Goal: Task Accomplishment & Management: Use online tool/utility

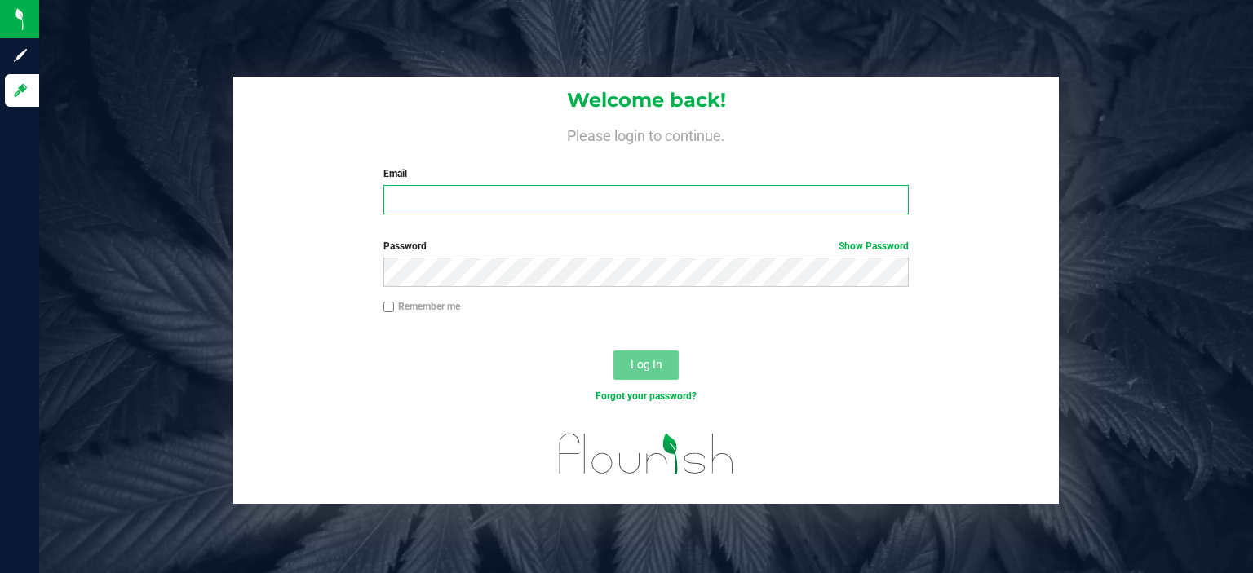
type input "[EMAIL_ADDRESS][DOMAIN_NAME]"
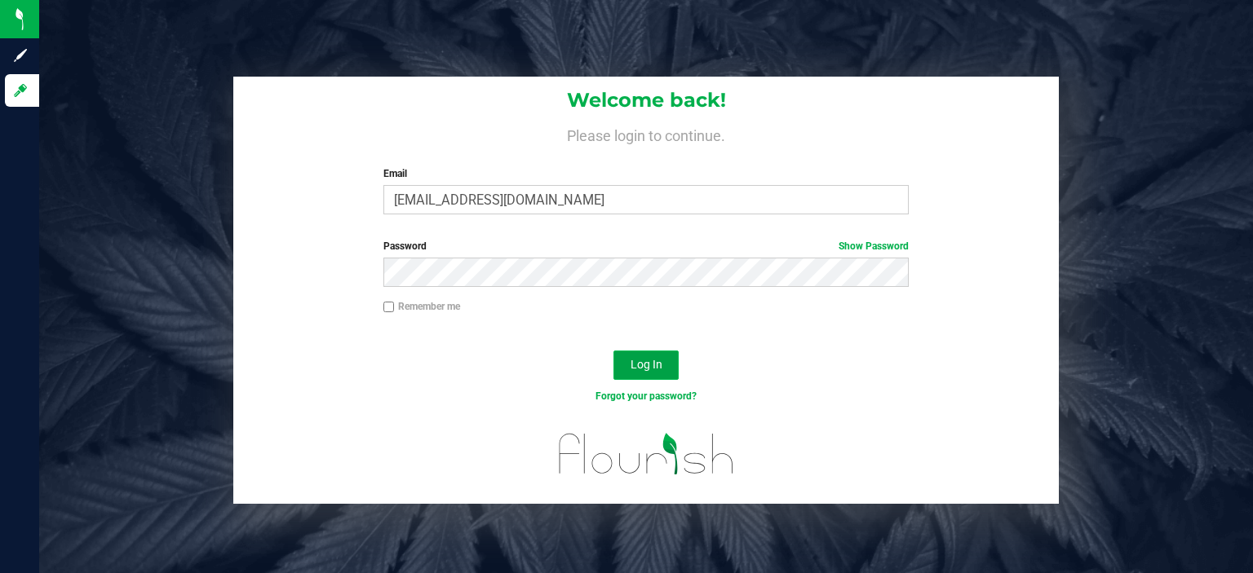
click at [660, 370] on span "Log In" at bounding box center [646, 364] width 32 height 13
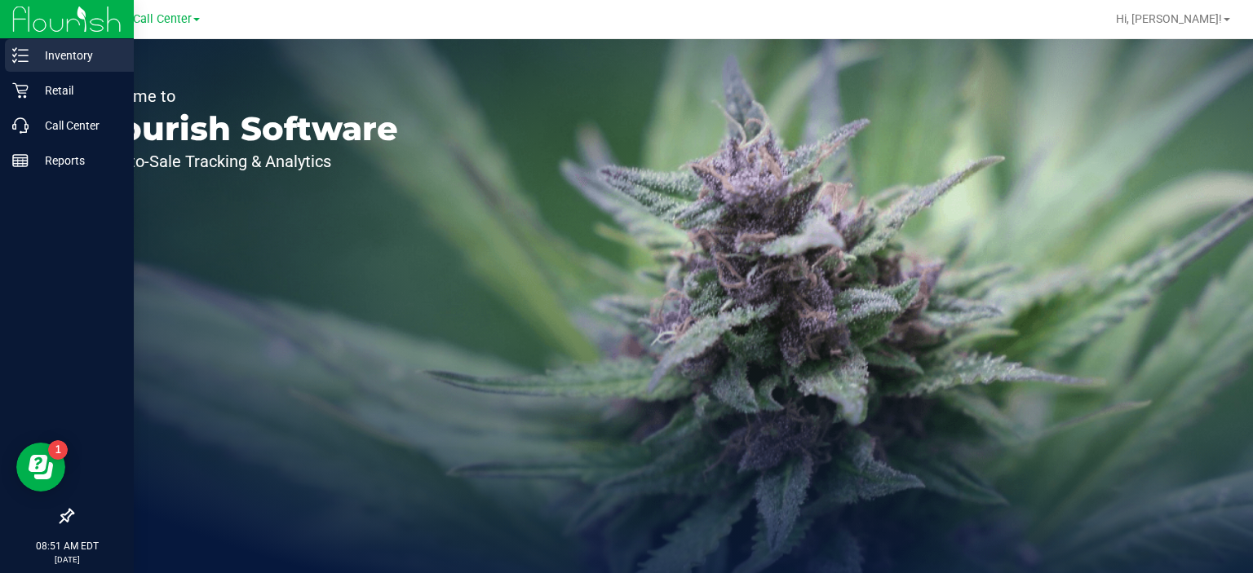
click at [52, 58] on p "Inventory" at bounding box center [78, 56] width 98 height 20
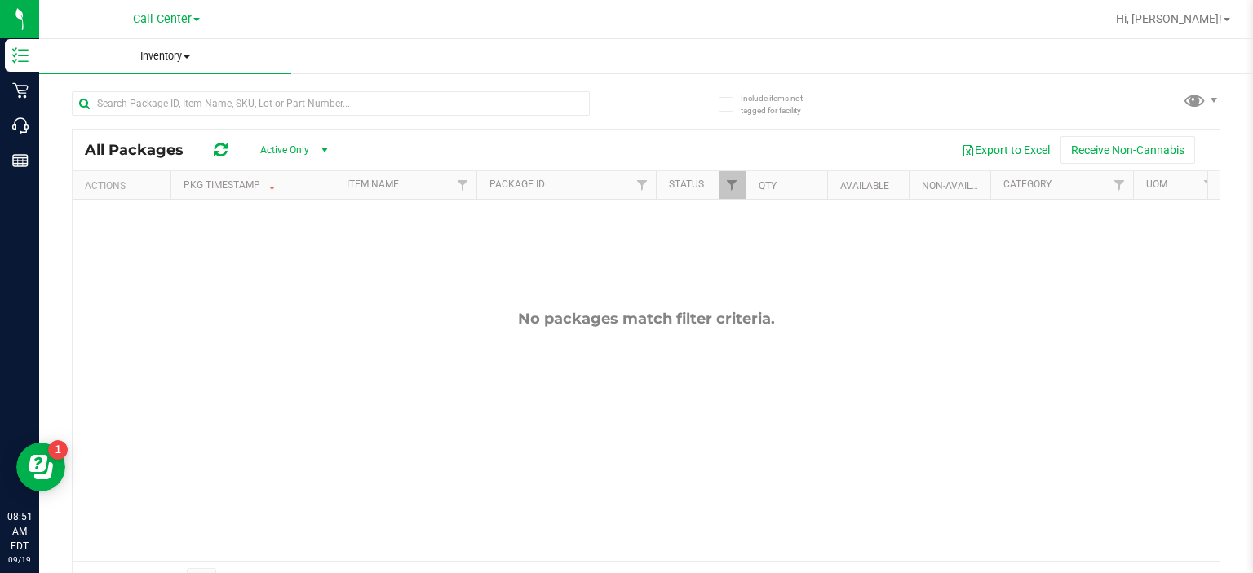
click at [187, 55] on span at bounding box center [187, 56] width 7 height 3
click at [196, 20] on span at bounding box center [196, 19] width 7 height 3
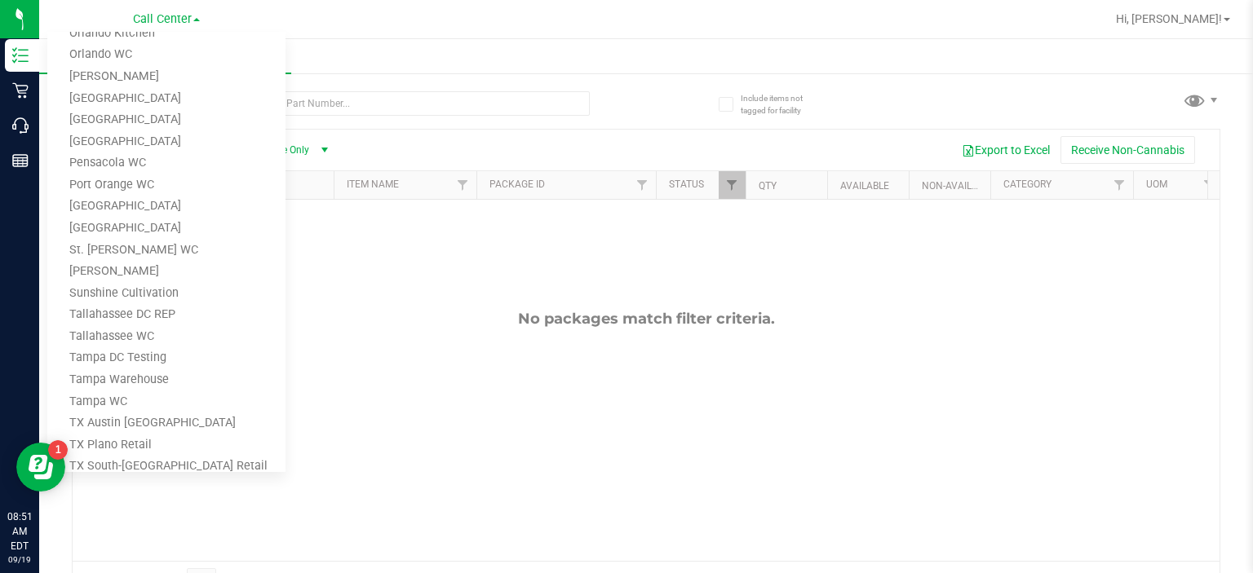
scroll to position [706, 0]
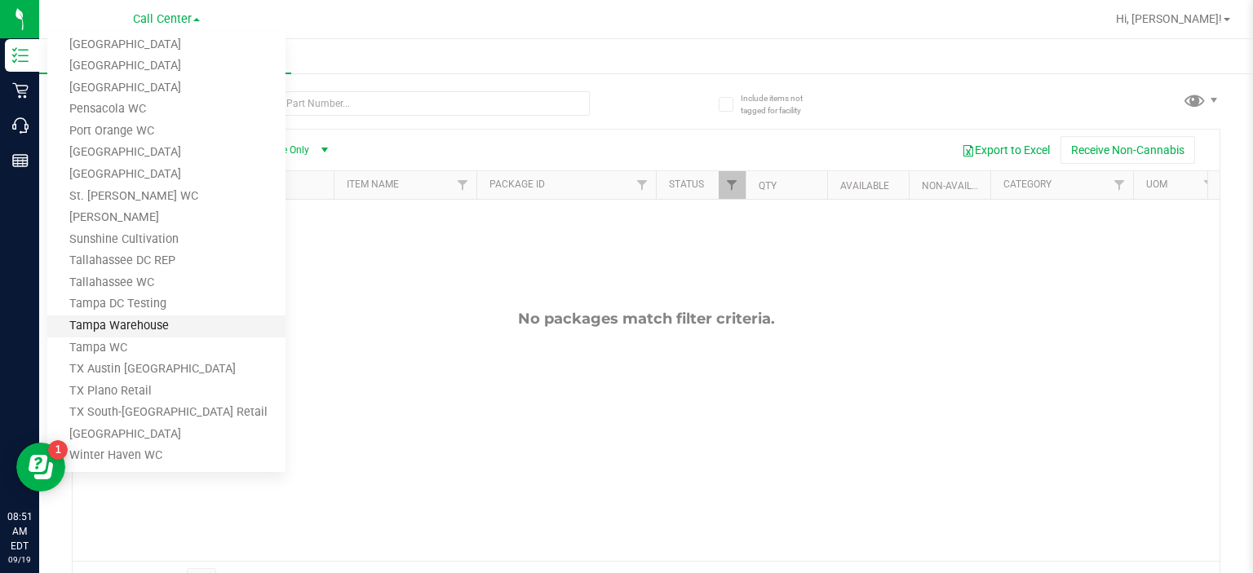
click at [123, 325] on link "Tampa Warehouse" at bounding box center [166, 327] width 238 height 22
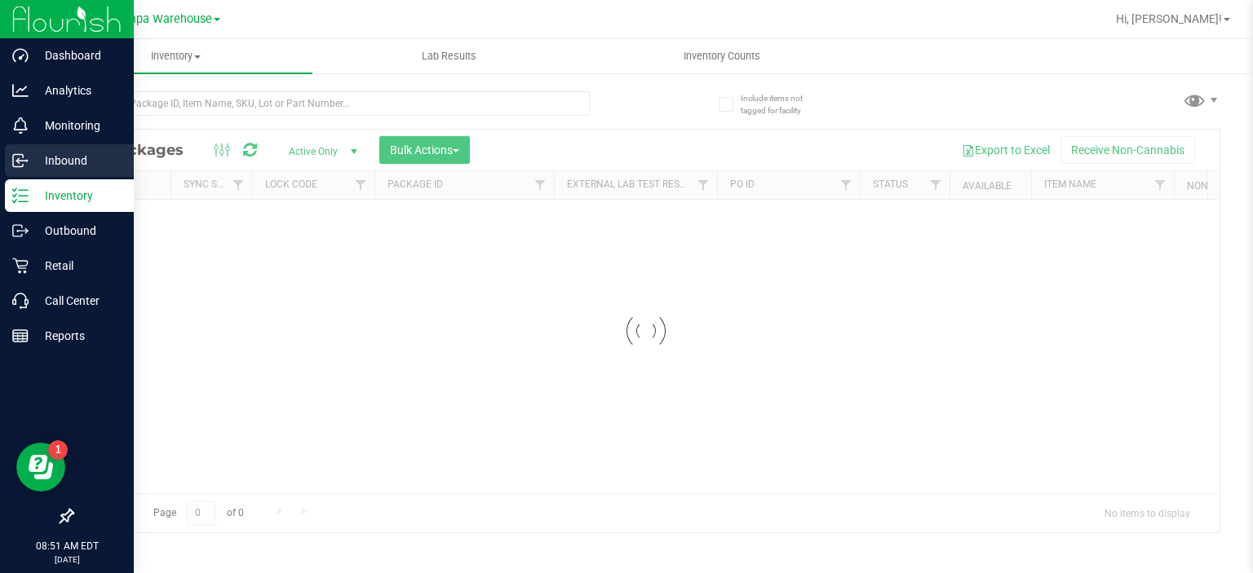
click at [77, 153] on p "Inbound" at bounding box center [78, 161] width 98 height 20
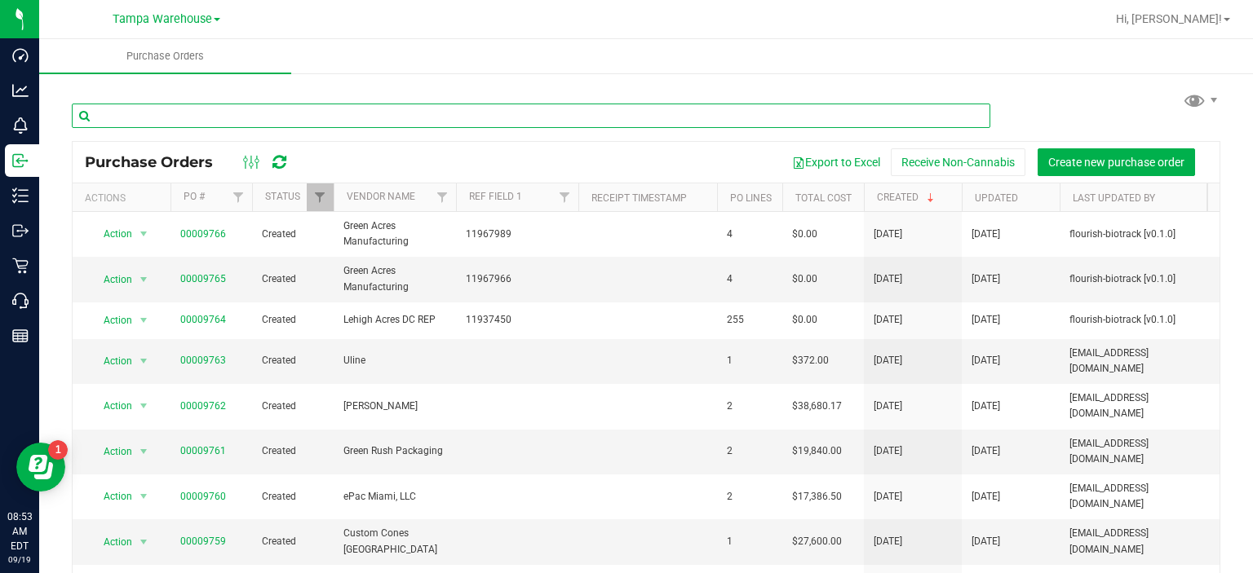
click at [216, 113] on input "text" at bounding box center [531, 116] width 918 height 24
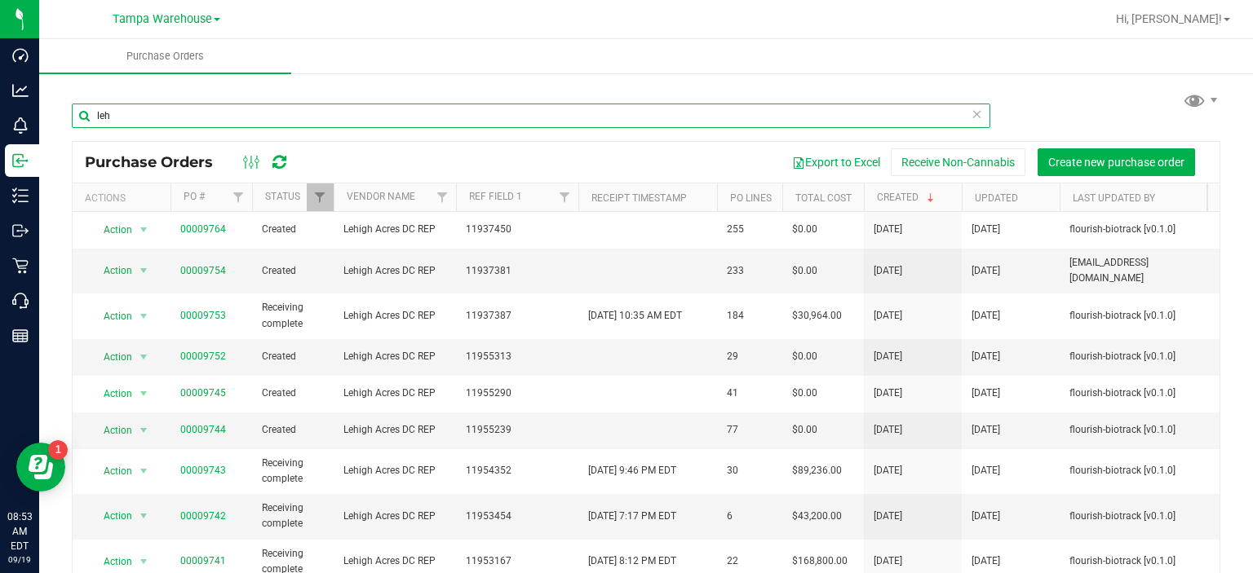
click at [235, 113] on input "leh" at bounding box center [531, 116] width 918 height 24
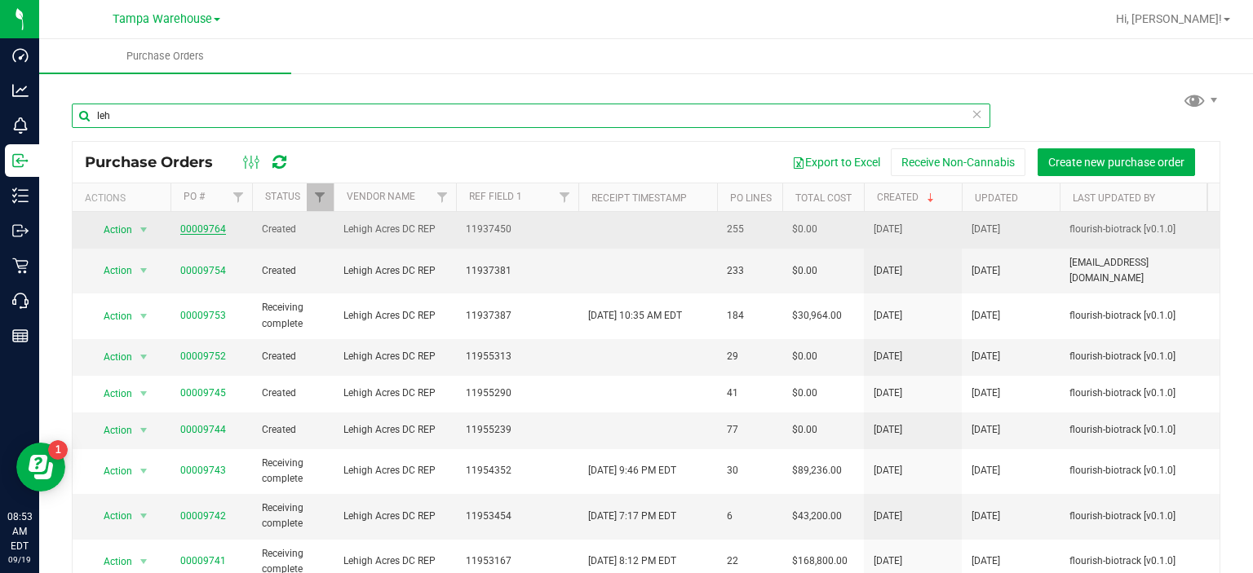
type input "leh"
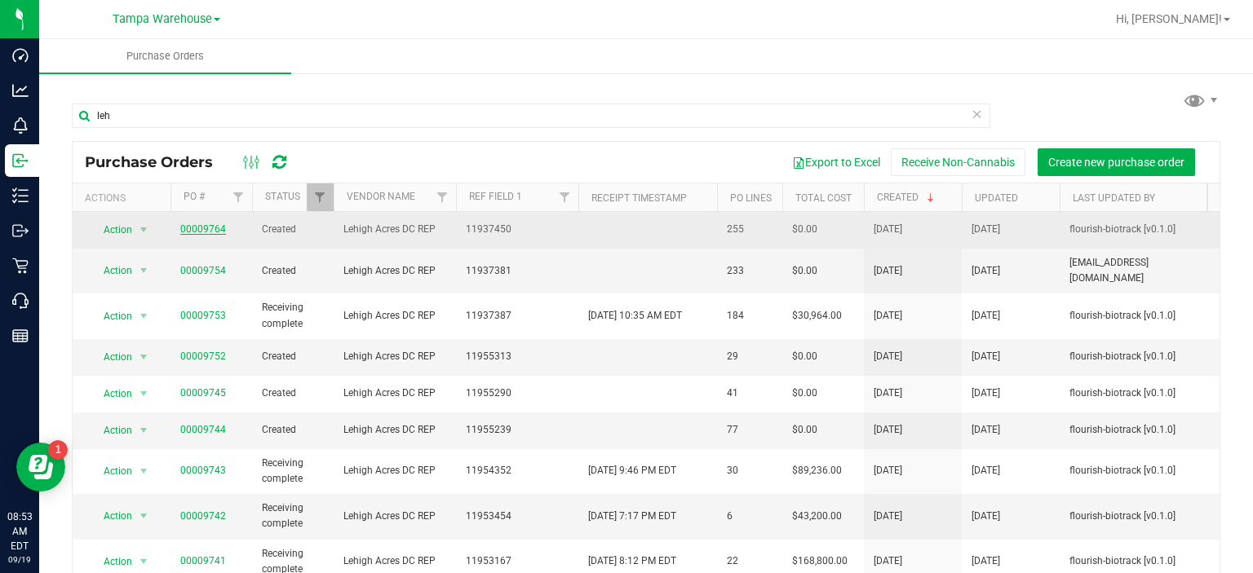
click at [192, 232] on link "00009764" at bounding box center [203, 228] width 46 height 11
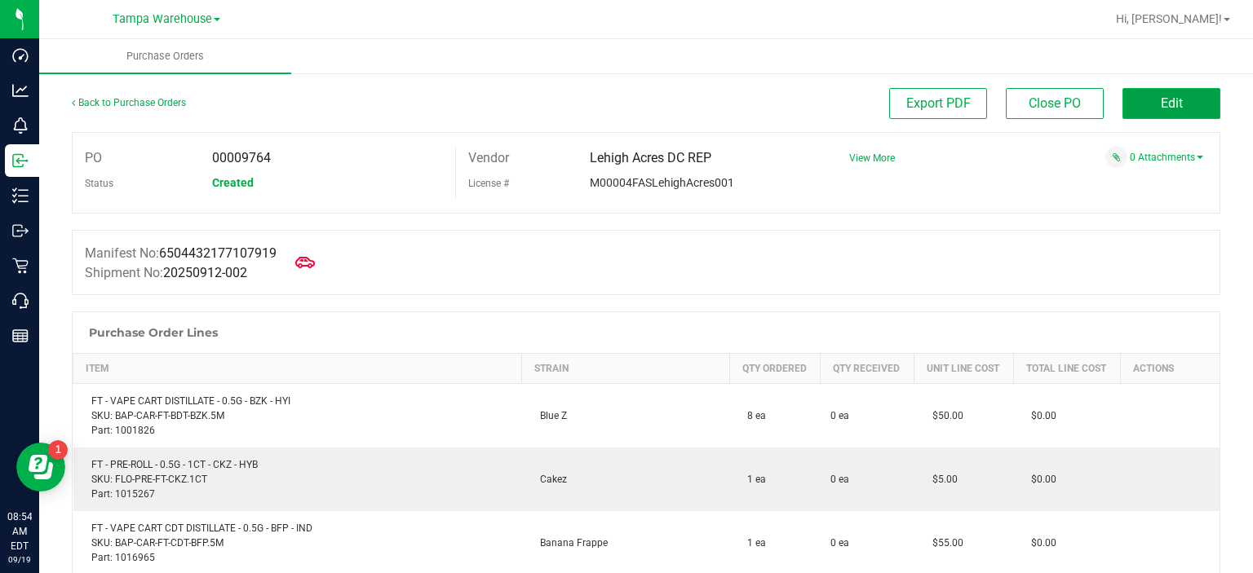
click at [1166, 105] on span "Edit" at bounding box center [1172, 102] width 22 height 15
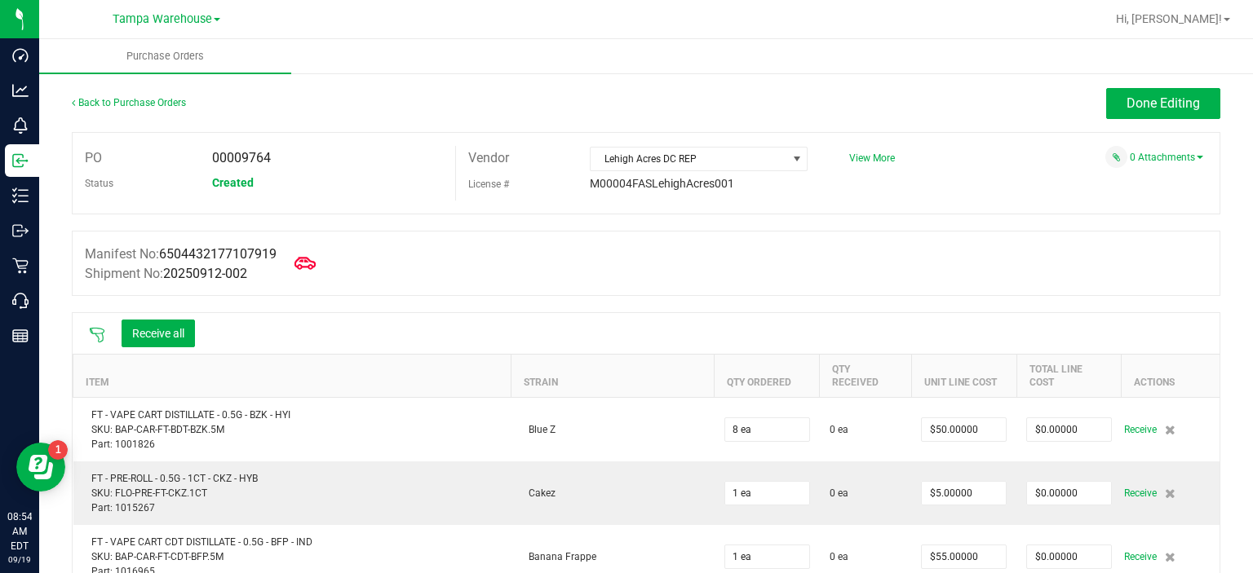
drag, startPoint x: 320, startPoint y: 254, endPoint x: 313, endPoint y: 261, distance: 9.2
click at [313, 261] on icon at bounding box center [304, 263] width 21 height 21
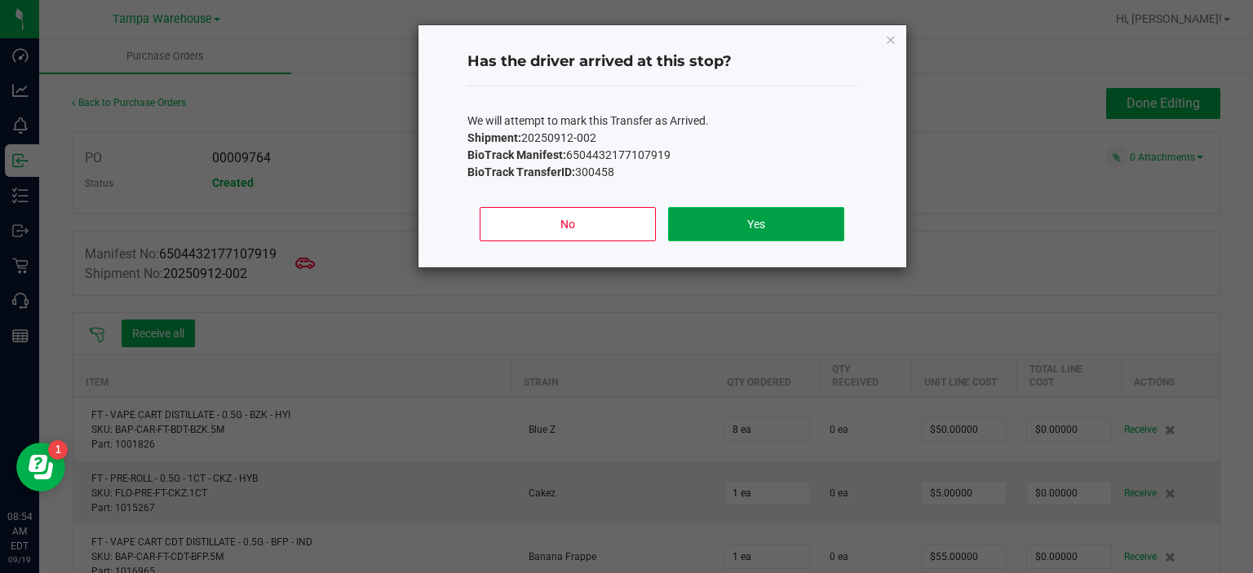
click at [704, 231] on button "Yes" at bounding box center [755, 224] width 175 height 34
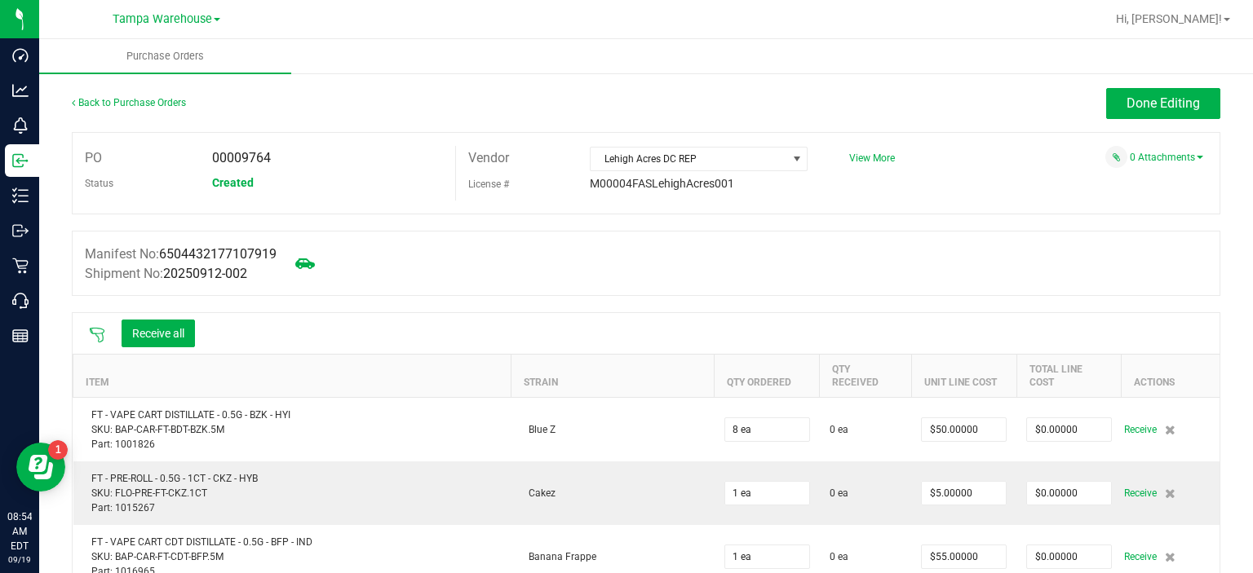
click at [95, 332] on icon at bounding box center [97, 335] width 16 height 16
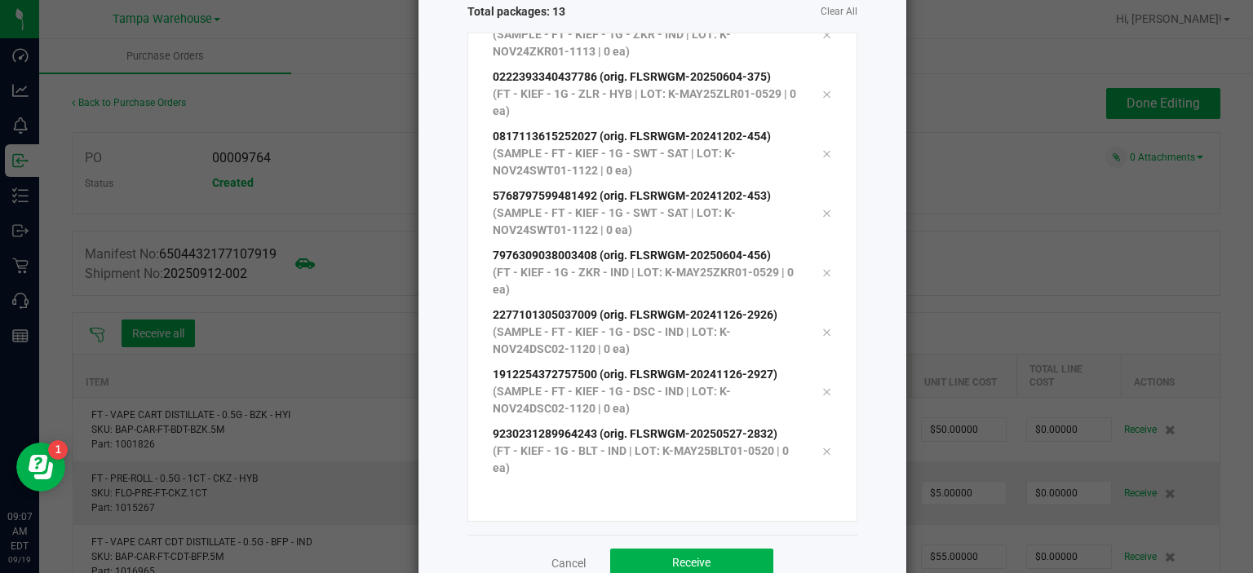
scroll to position [175, 0]
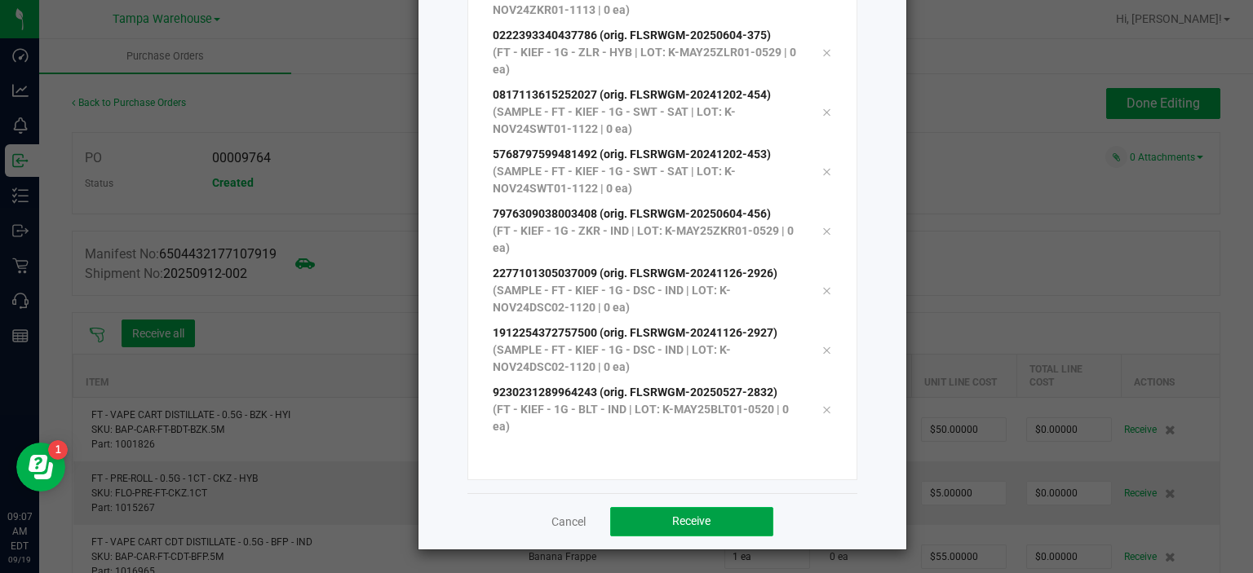
click at [731, 519] on button "Receive" at bounding box center [691, 521] width 163 height 29
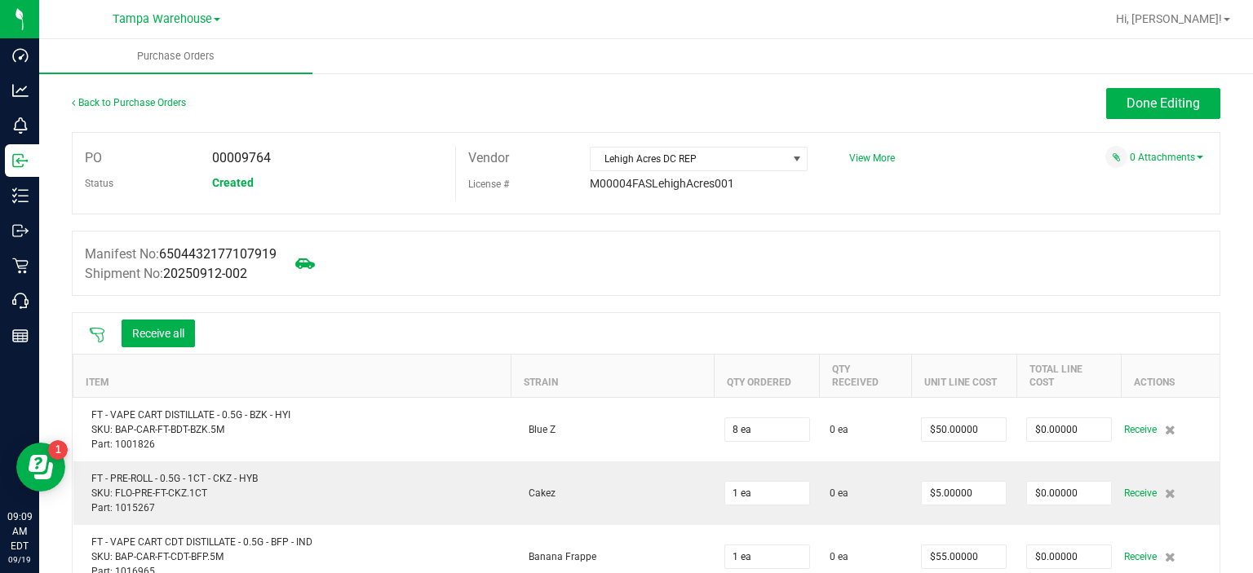
click at [99, 332] on icon at bounding box center [97, 335] width 16 height 16
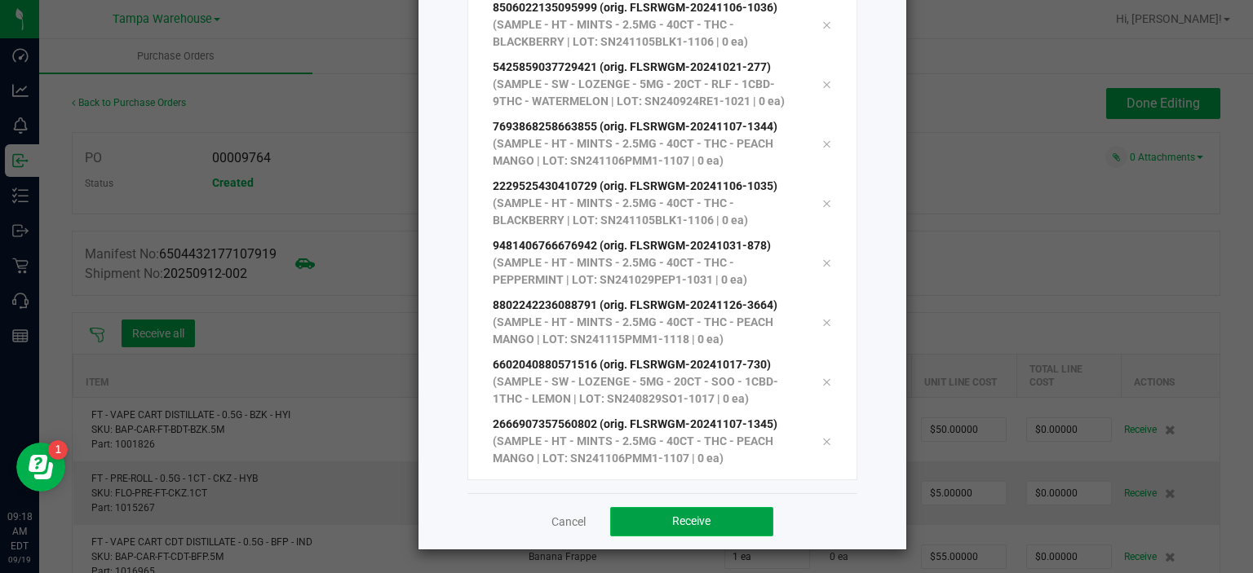
click at [697, 515] on span "Receive" at bounding box center [691, 521] width 38 height 13
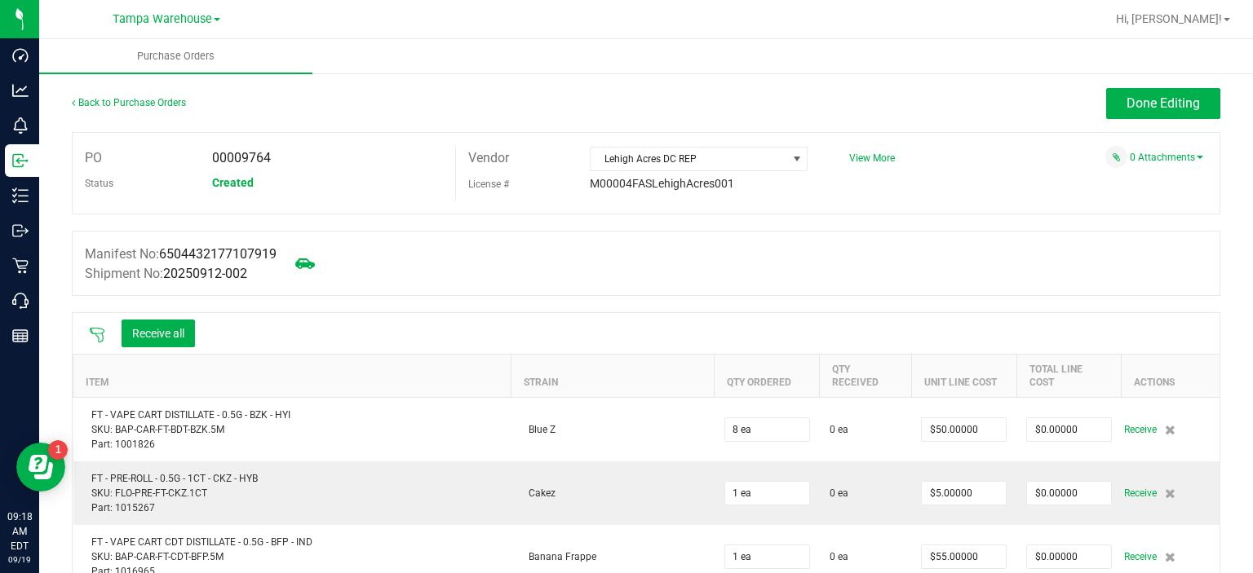
click at [94, 323] on div "Receive all" at bounding box center [142, 333] width 122 height 34
click at [94, 329] on icon at bounding box center [97, 335] width 16 height 16
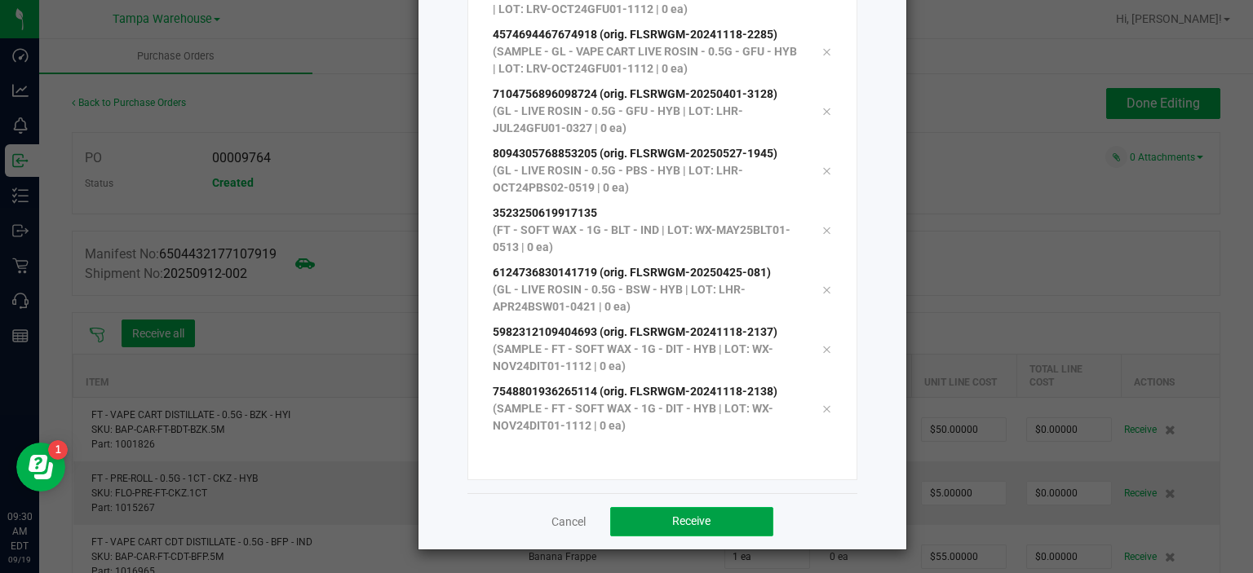
click at [679, 519] on span "Receive" at bounding box center [691, 521] width 38 height 13
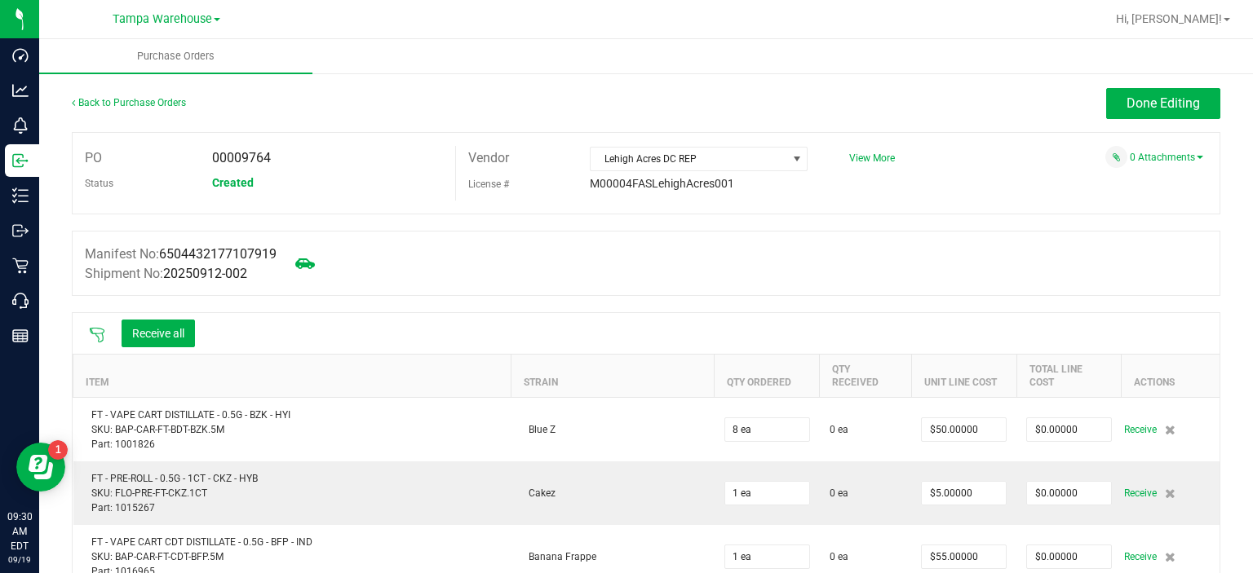
click at [96, 334] on icon at bounding box center [97, 335] width 16 height 16
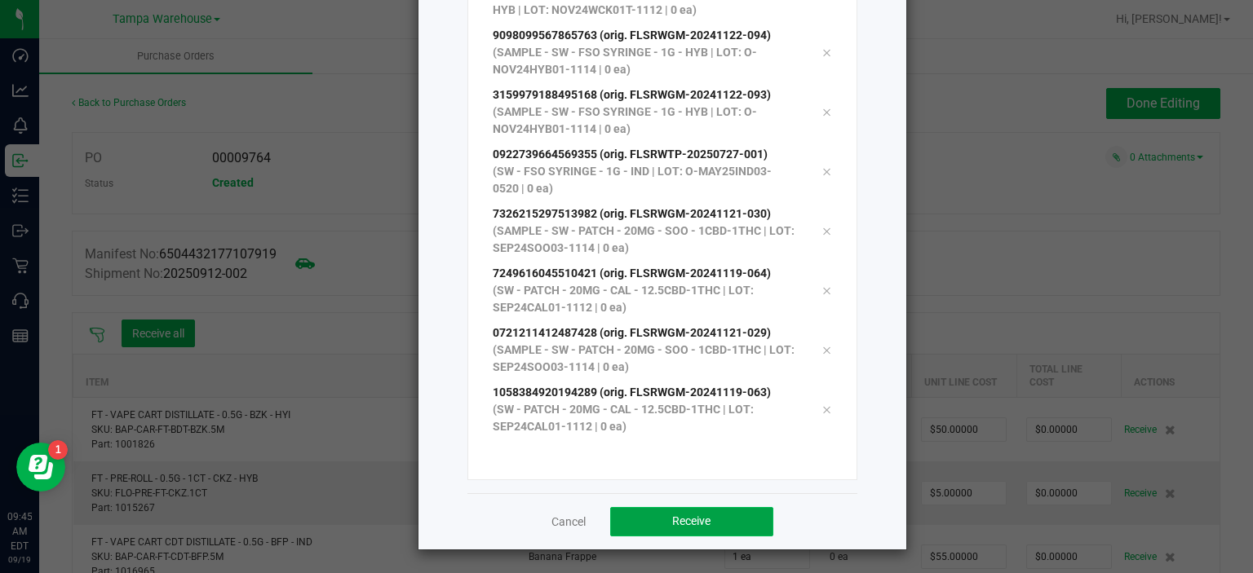
click at [678, 519] on span "Receive" at bounding box center [691, 521] width 38 height 13
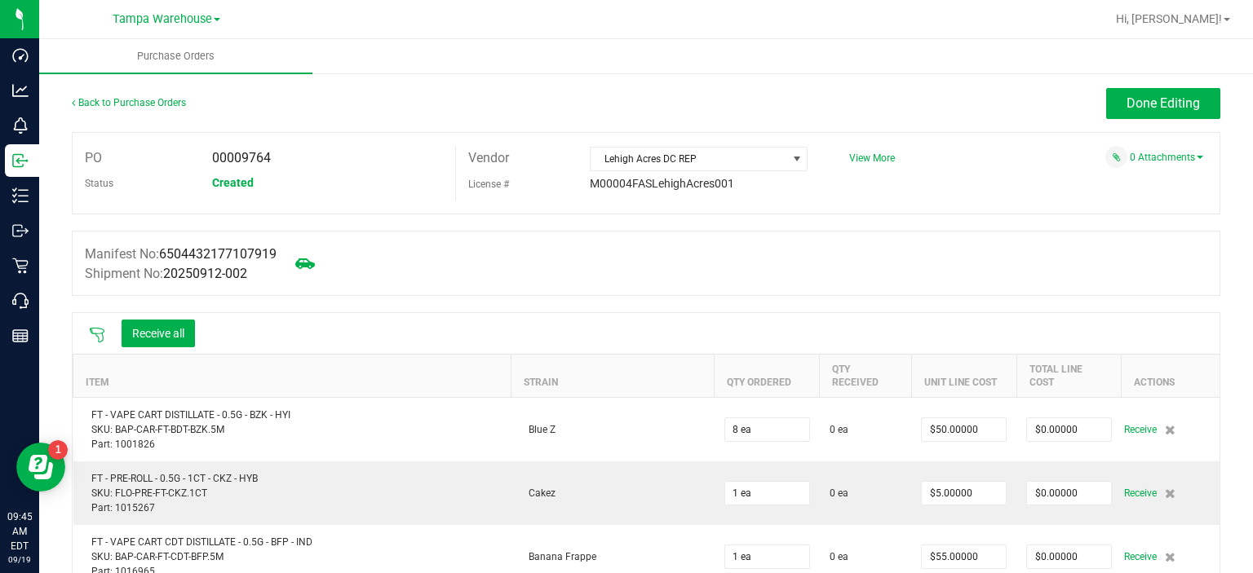
click at [101, 336] on icon at bounding box center [97, 335] width 16 height 16
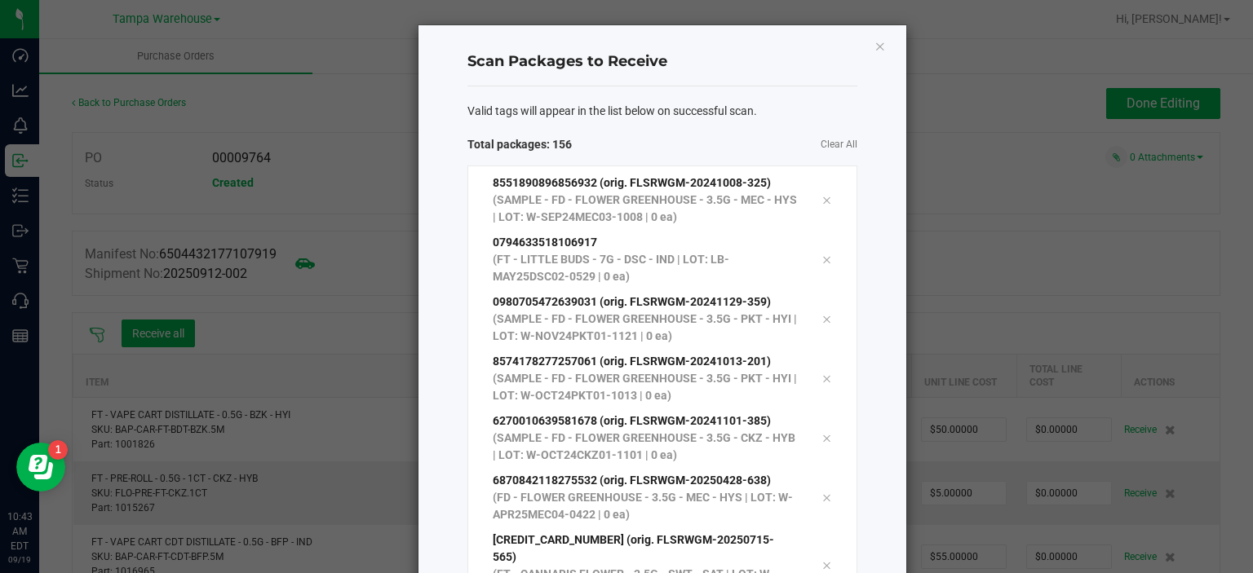
scroll to position [8841, 0]
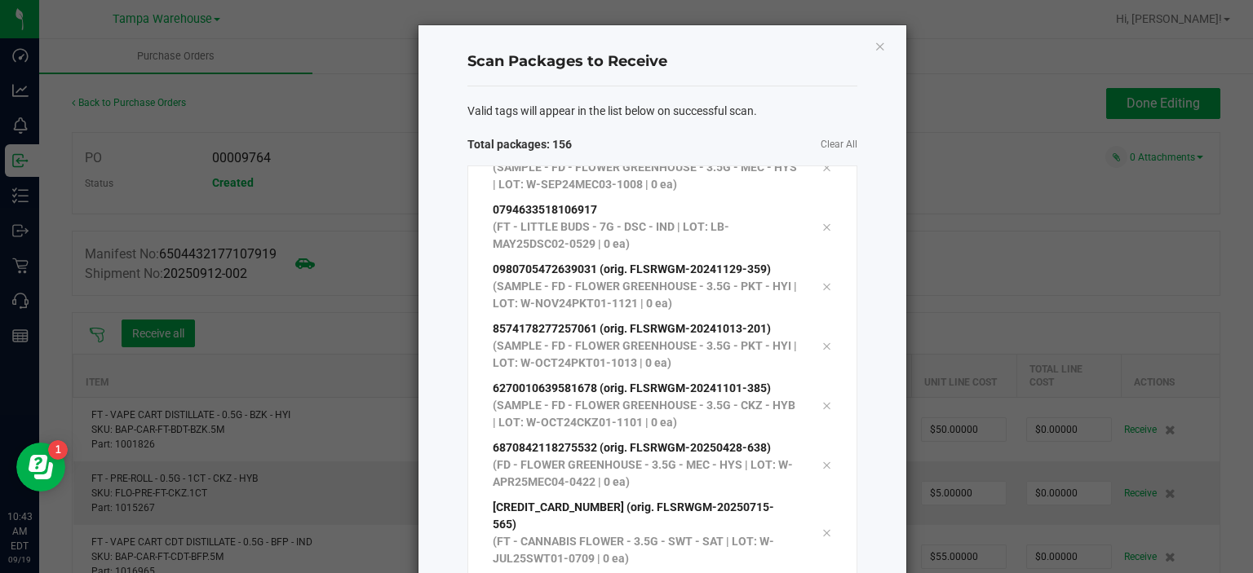
click at [101, 336] on ngb-modal-window "Scan Packages to Receive Valid tags will appear in the list below on successful…" at bounding box center [632, 286] width 1265 height 573
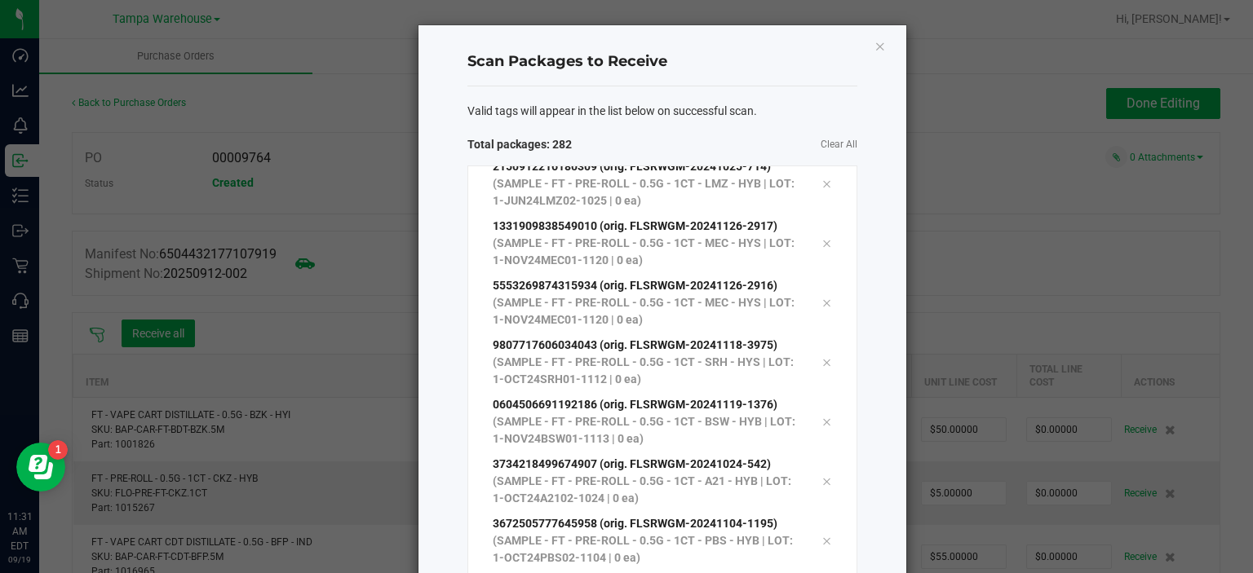
scroll to position [175, 0]
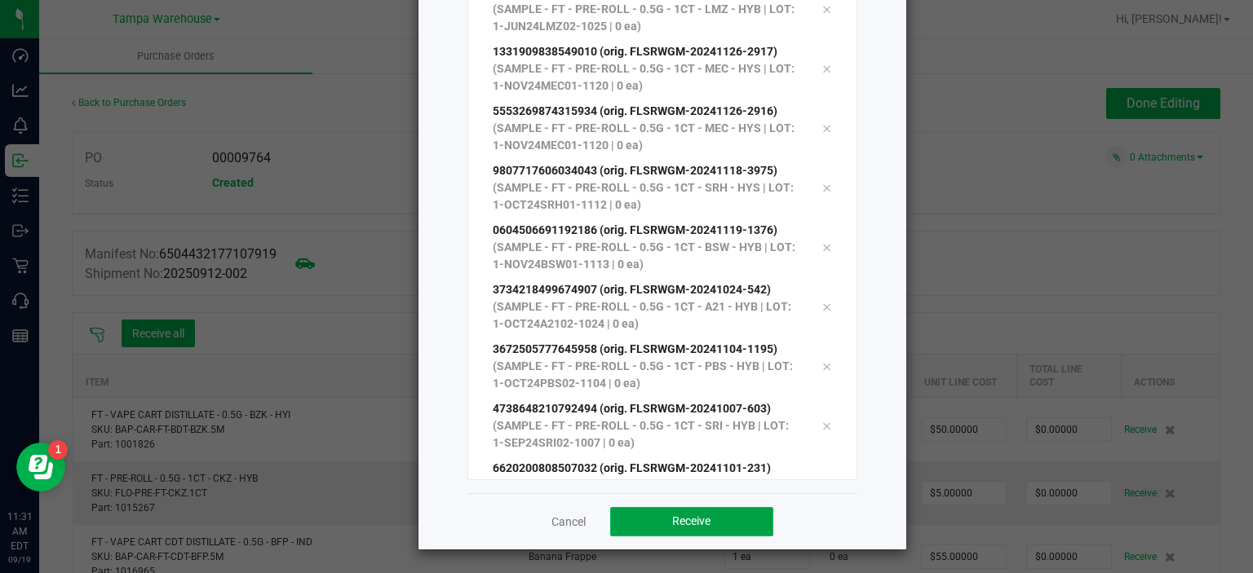
click at [688, 515] on span "Receive" at bounding box center [691, 521] width 38 height 13
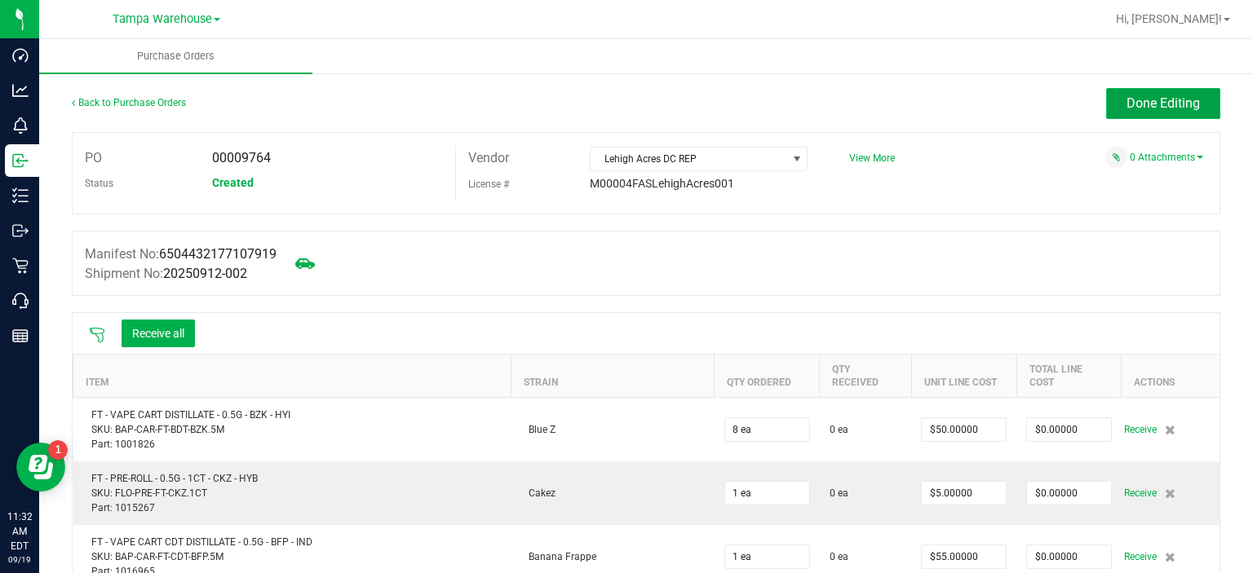
click at [1170, 94] on button "Done Editing" at bounding box center [1163, 103] width 114 height 31
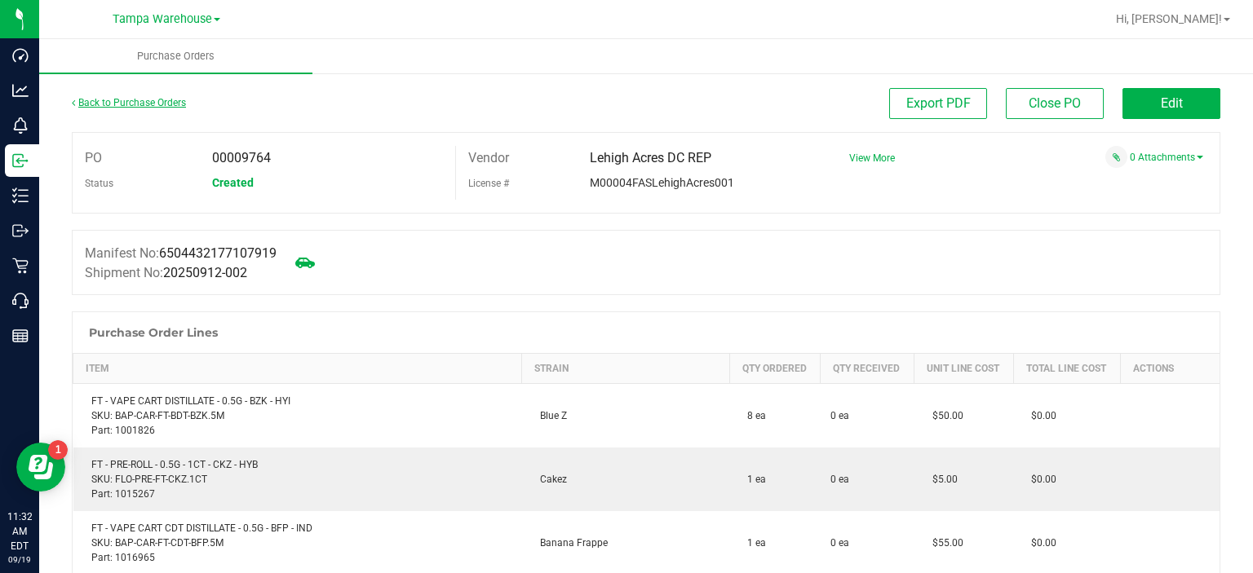
click at [115, 98] on link "Back to Purchase Orders" at bounding box center [129, 102] width 114 height 11
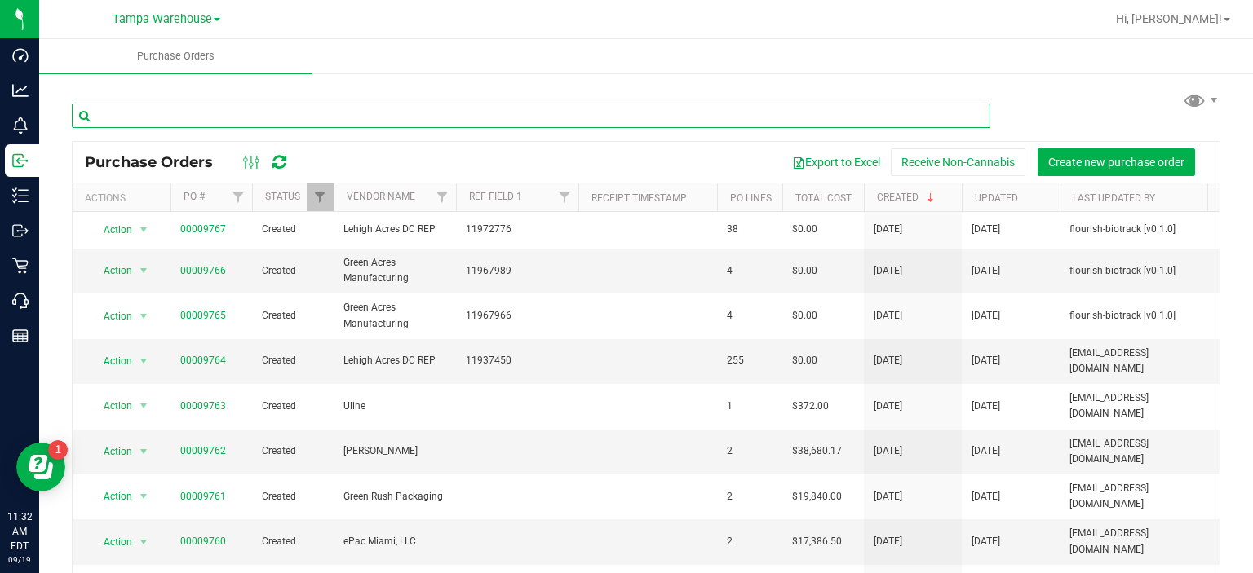
click at [144, 113] on input "text" at bounding box center [531, 116] width 918 height 24
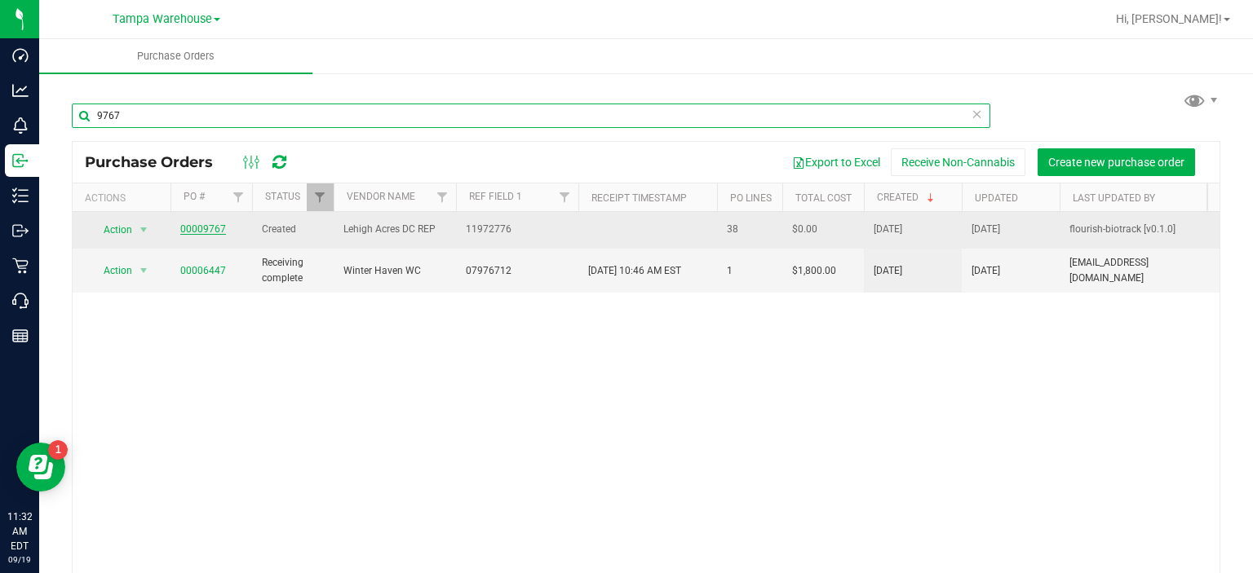
type input "9767"
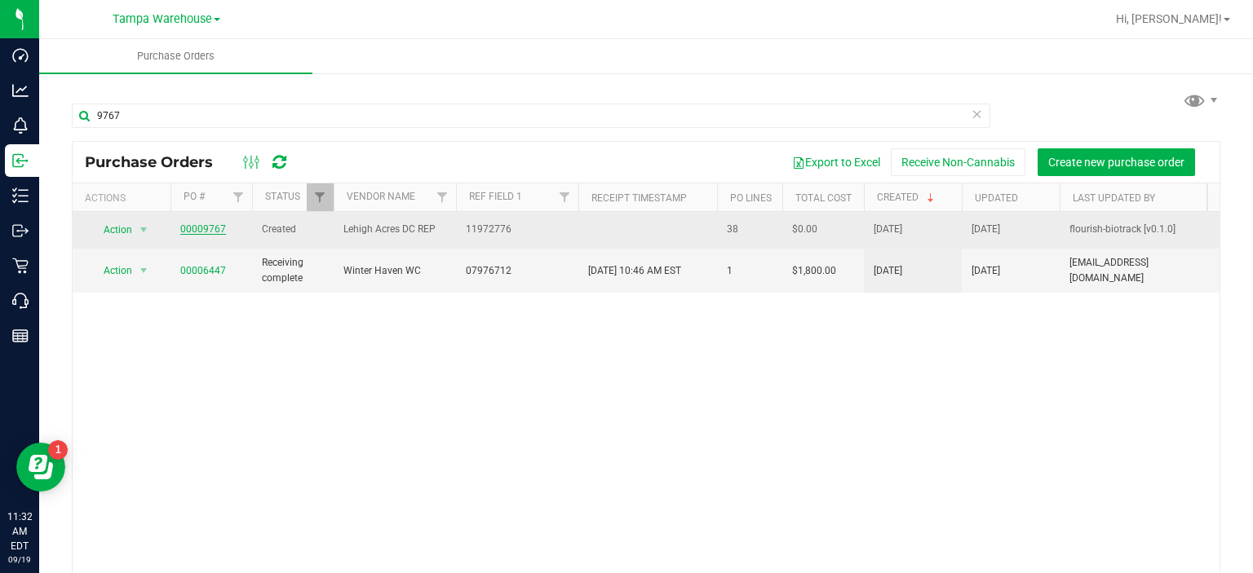
click at [195, 229] on link "00009767" at bounding box center [203, 228] width 46 height 11
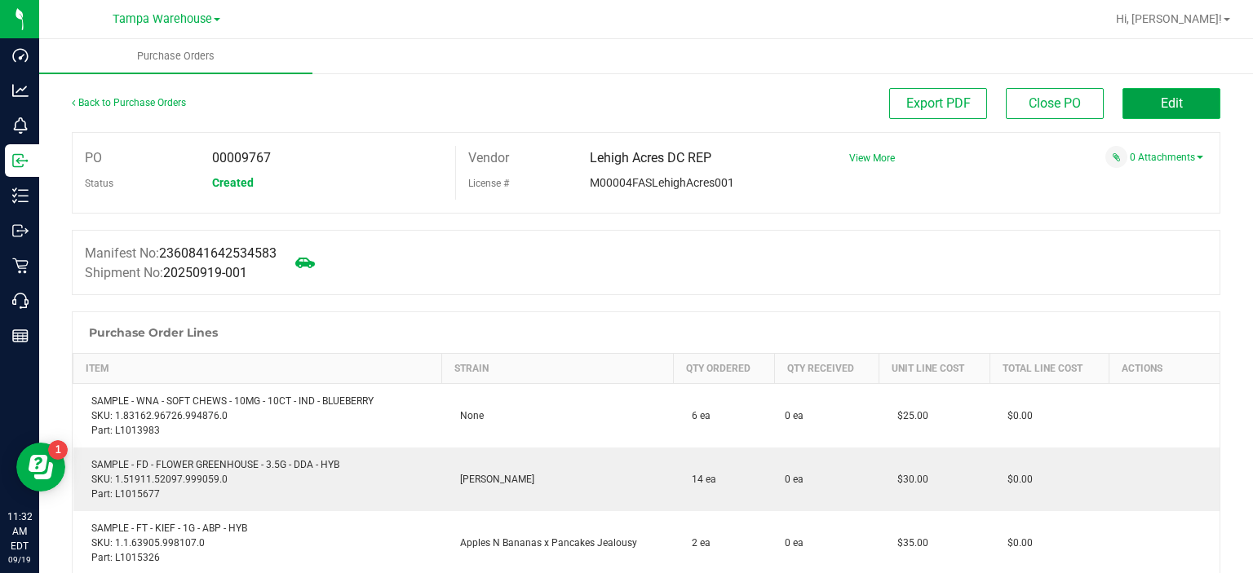
click at [1161, 96] on span "Edit" at bounding box center [1172, 102] width 22 height 15
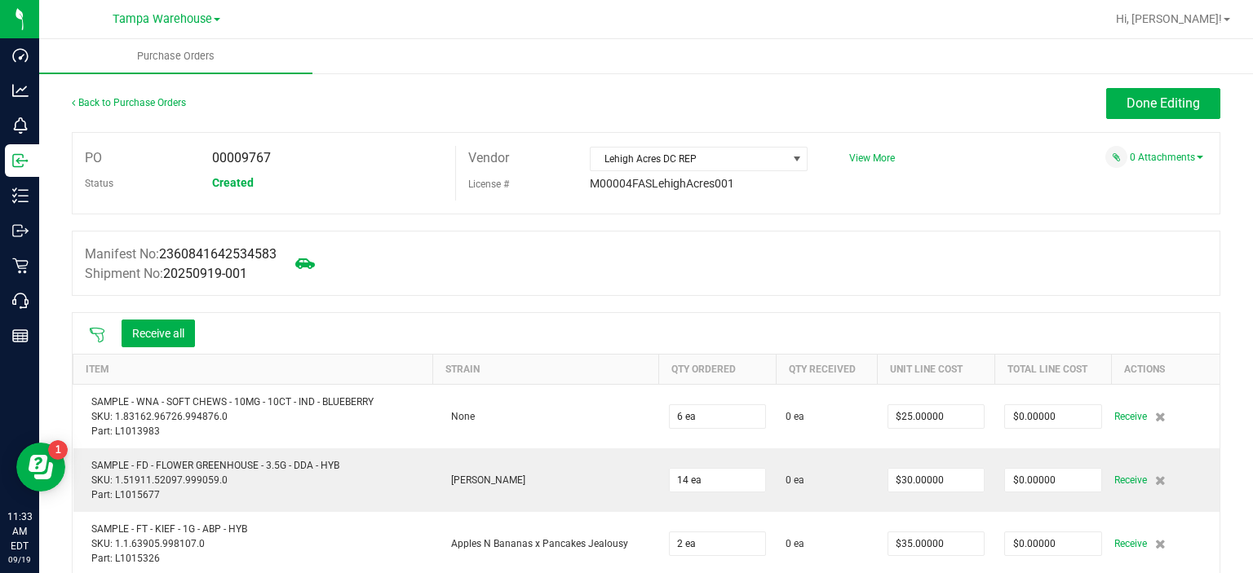
click at [98, 333] on icon at bounding box center [97, 335] width 16 height 16
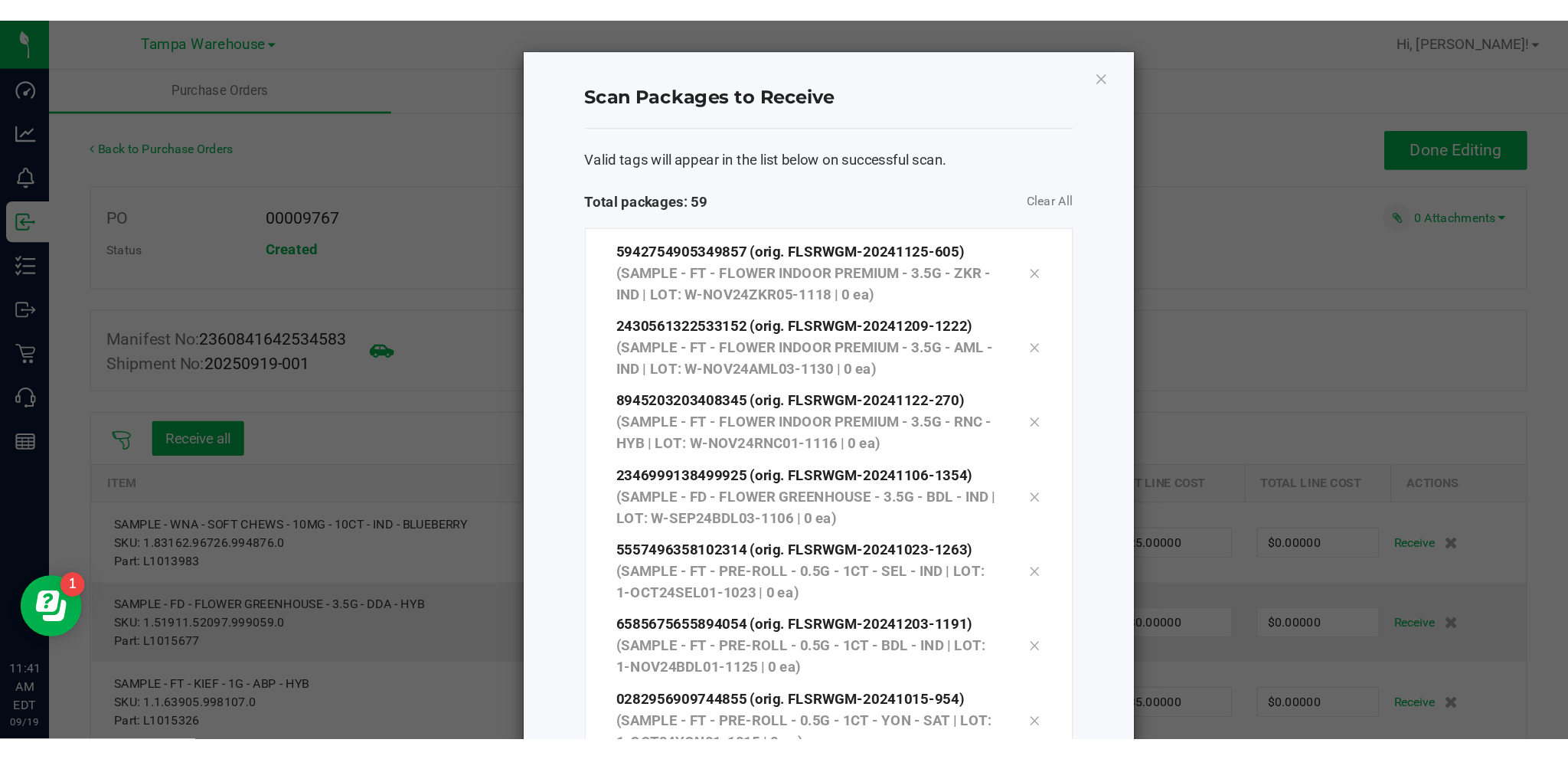
scroll to position [164, 0]
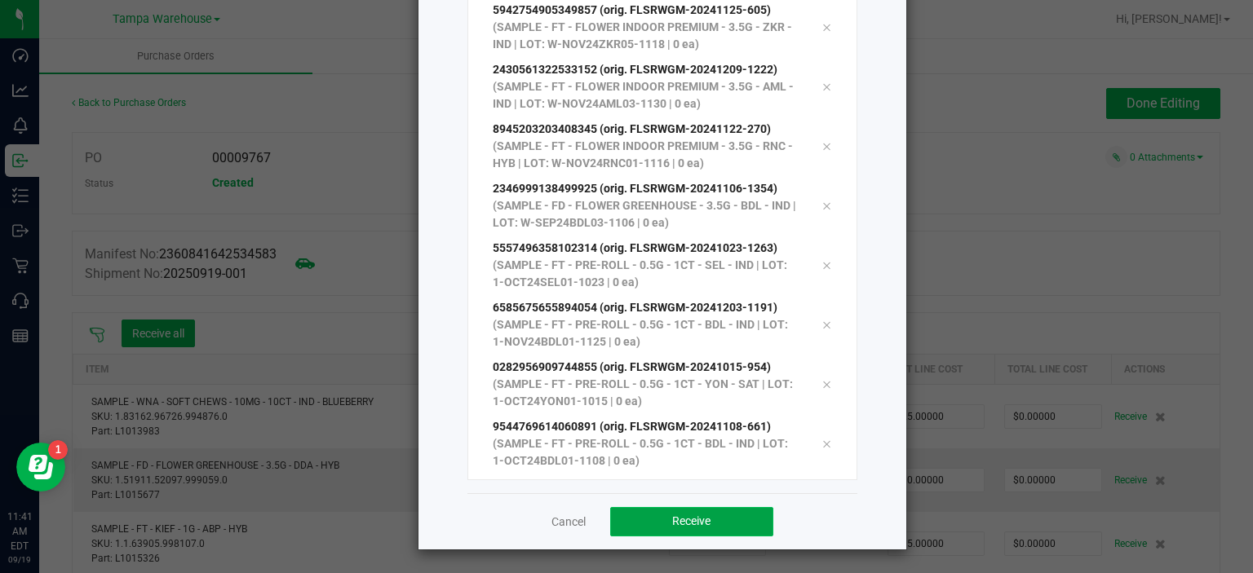
click at [724, 520] on button "Receive" at bounding box center [691, 521] width 163 height 29
